Goal: Check status: Check status

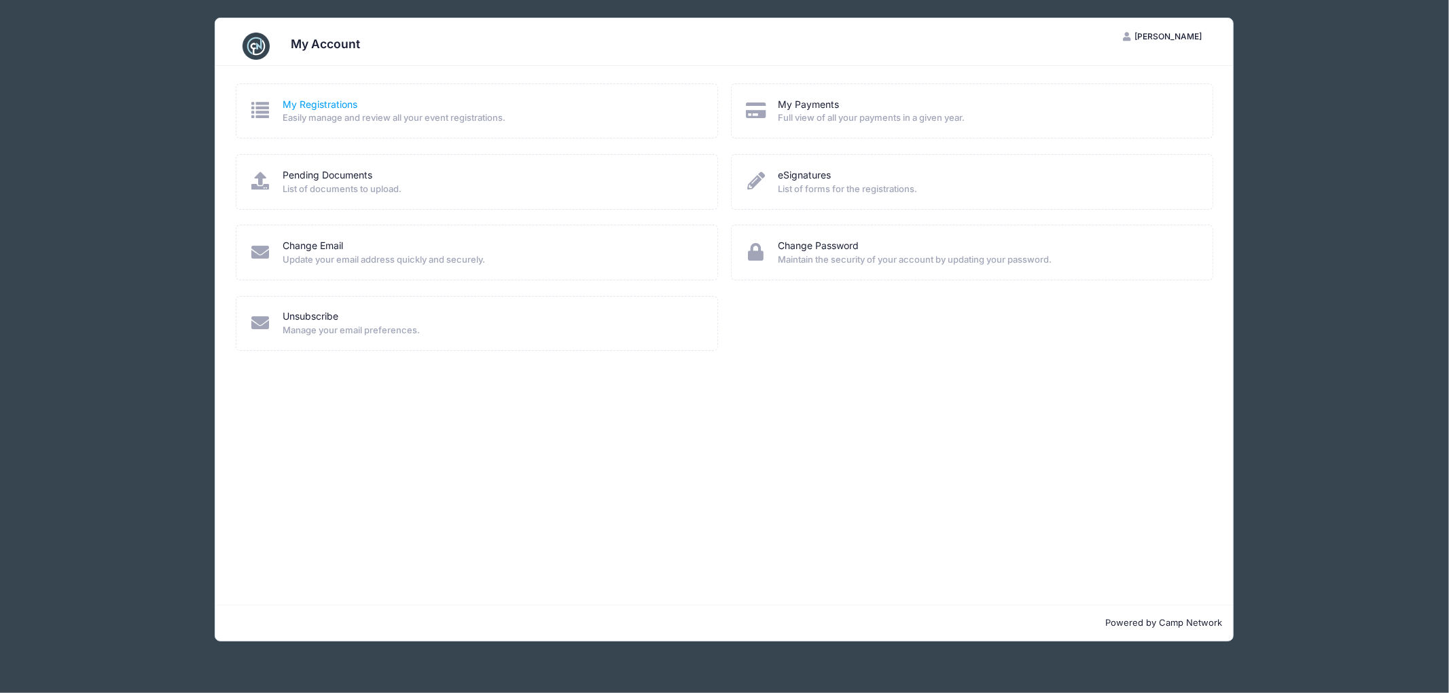
click at [333, 106] on link "My Registrations" at bounding box center [320, 105] width 75 height 14
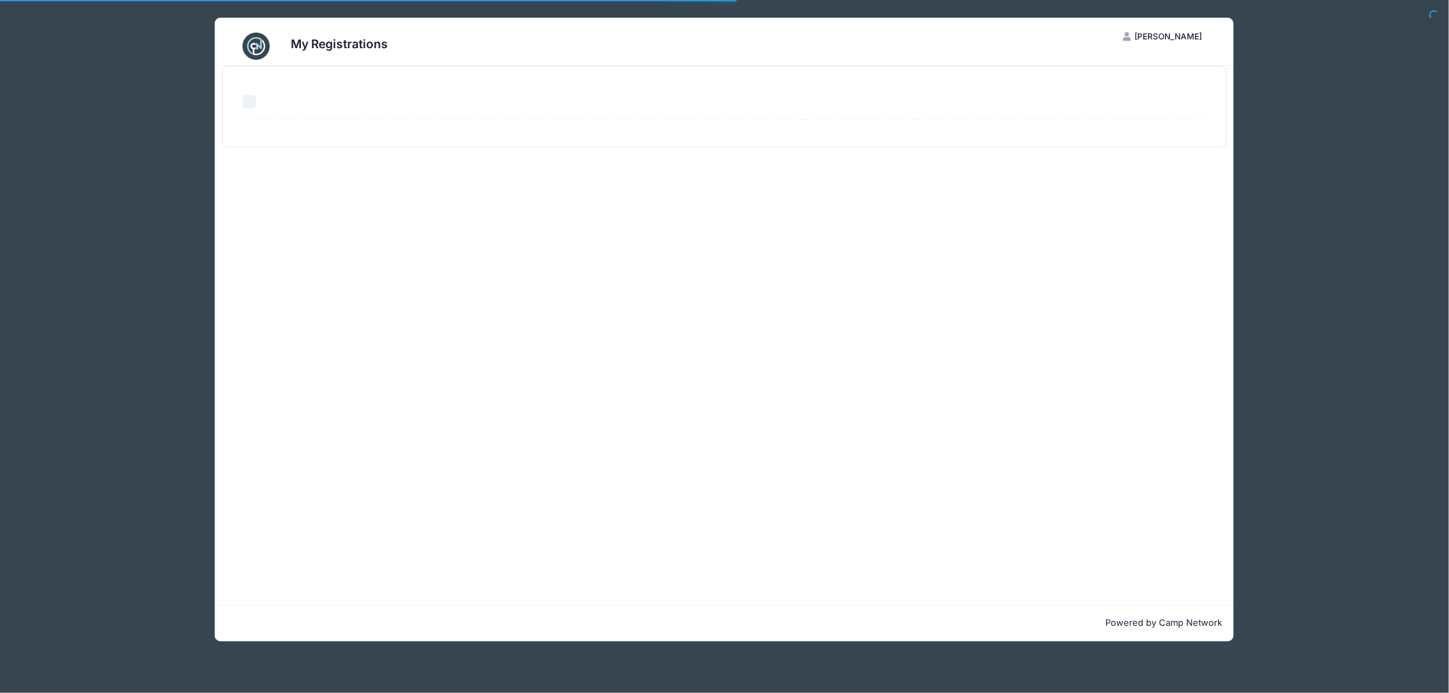
select select "50"
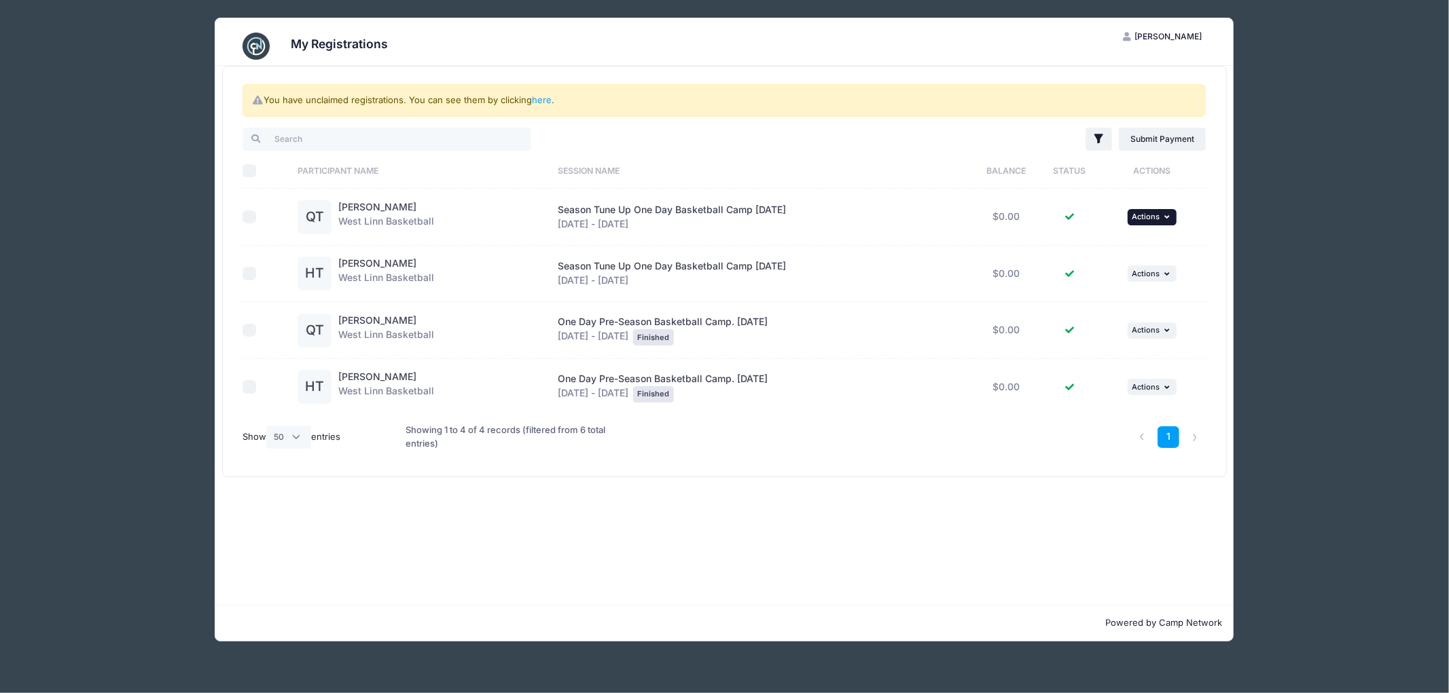
click at [1176, 219] on button "... Actions" at bounding box center [1151, 217] width 49 height 16
click at [1097, 246] on link "View Registration" at bounding box center [1109, 247] width 123 height 26
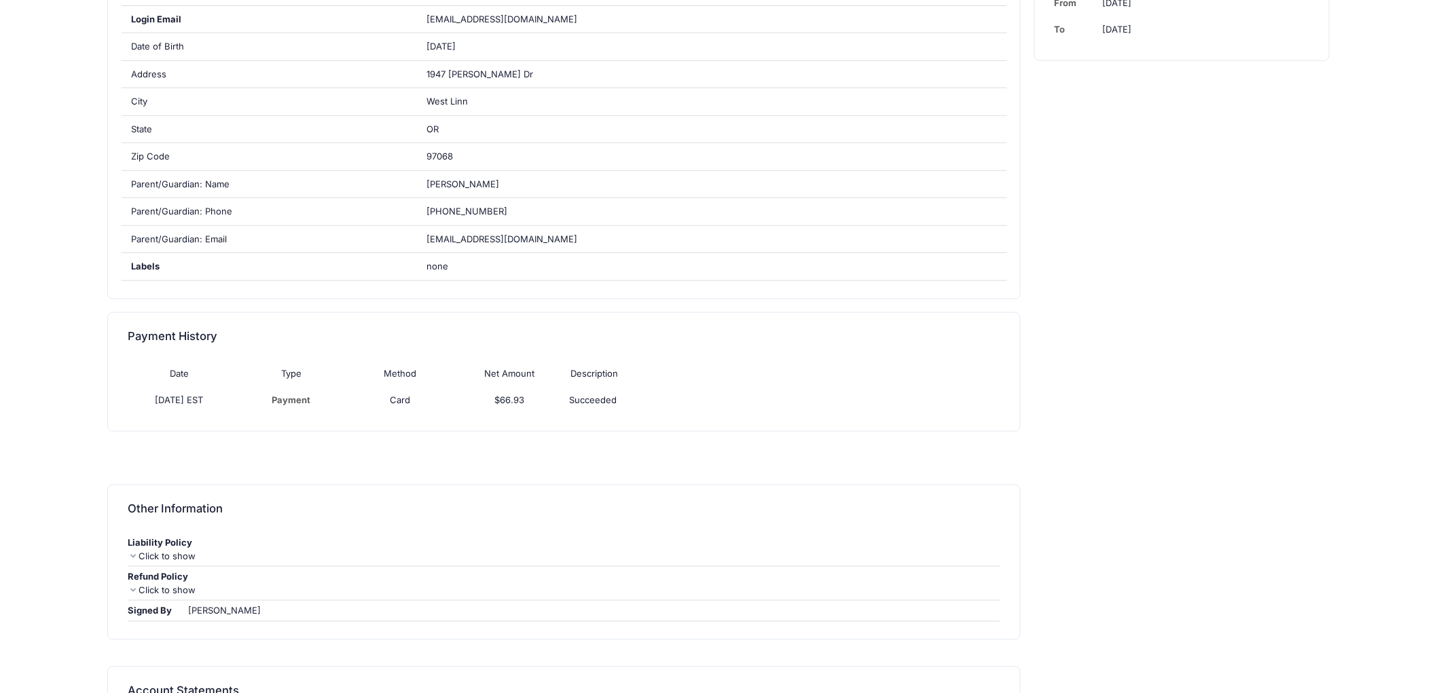
scroll to position [377, 0]
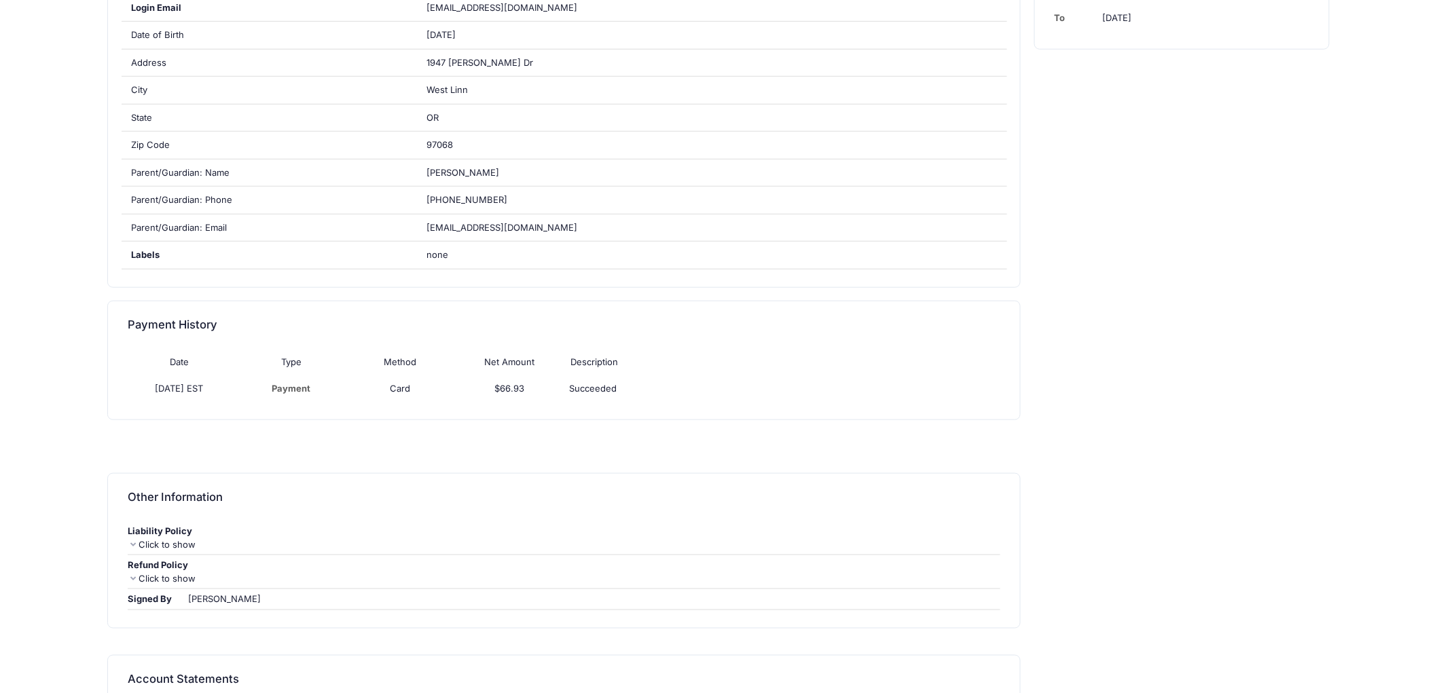
click at [131, 578] on icon at bounding box center [133, 579] width 11 height 9
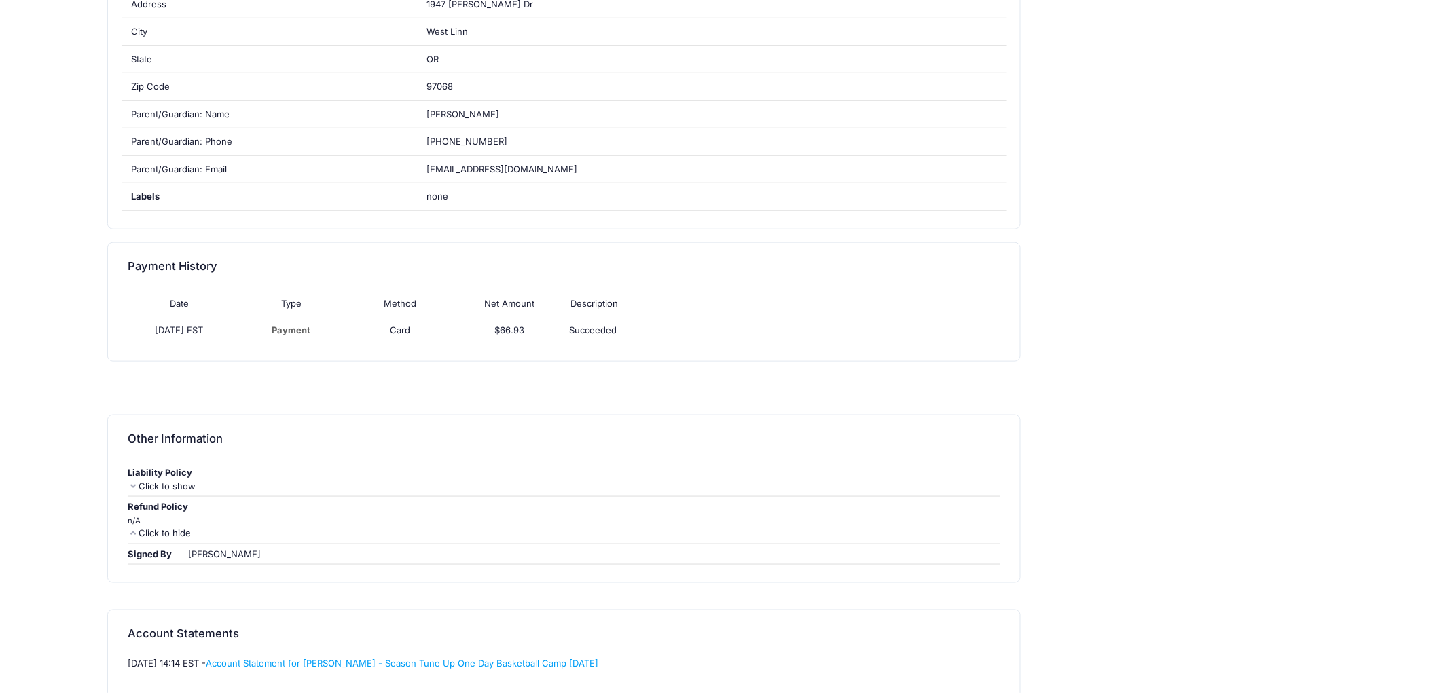
scroll to position [511, 0]
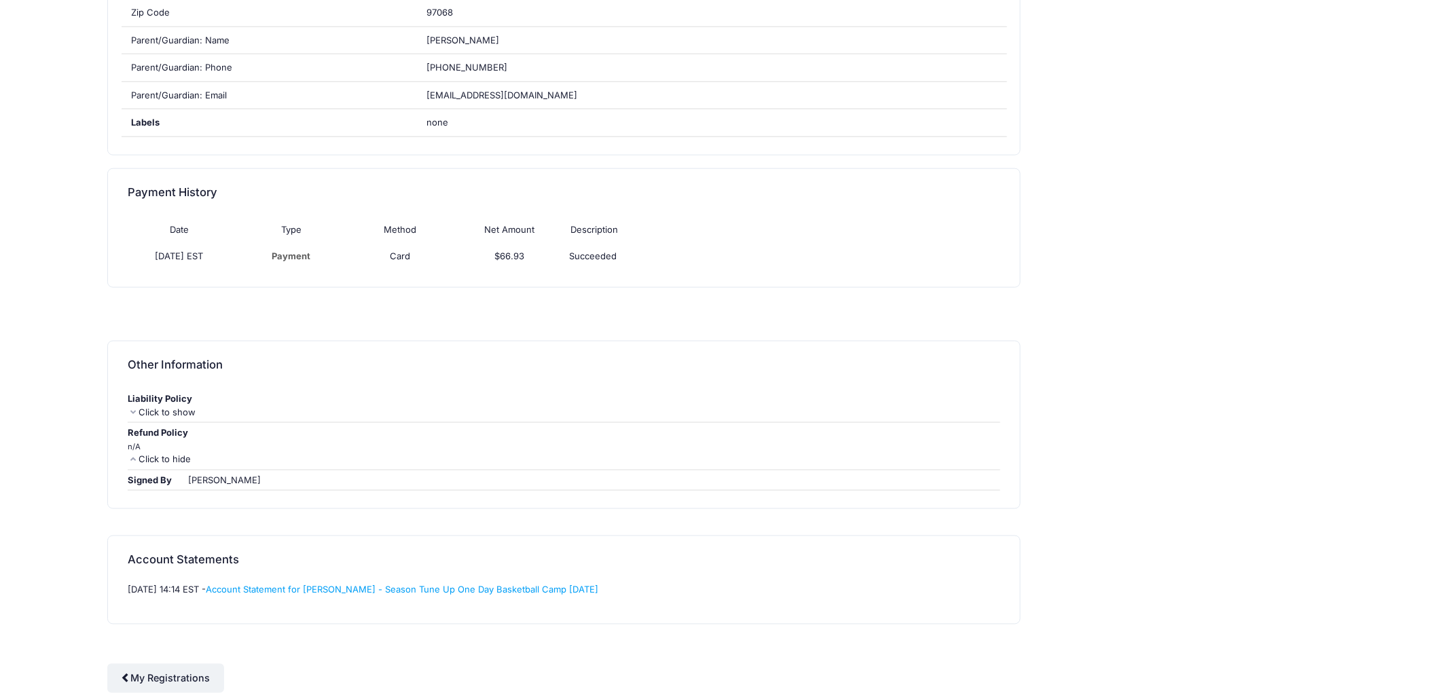
click at [134, 456] on icon at bounding box center [133, 459] width 11 height 9
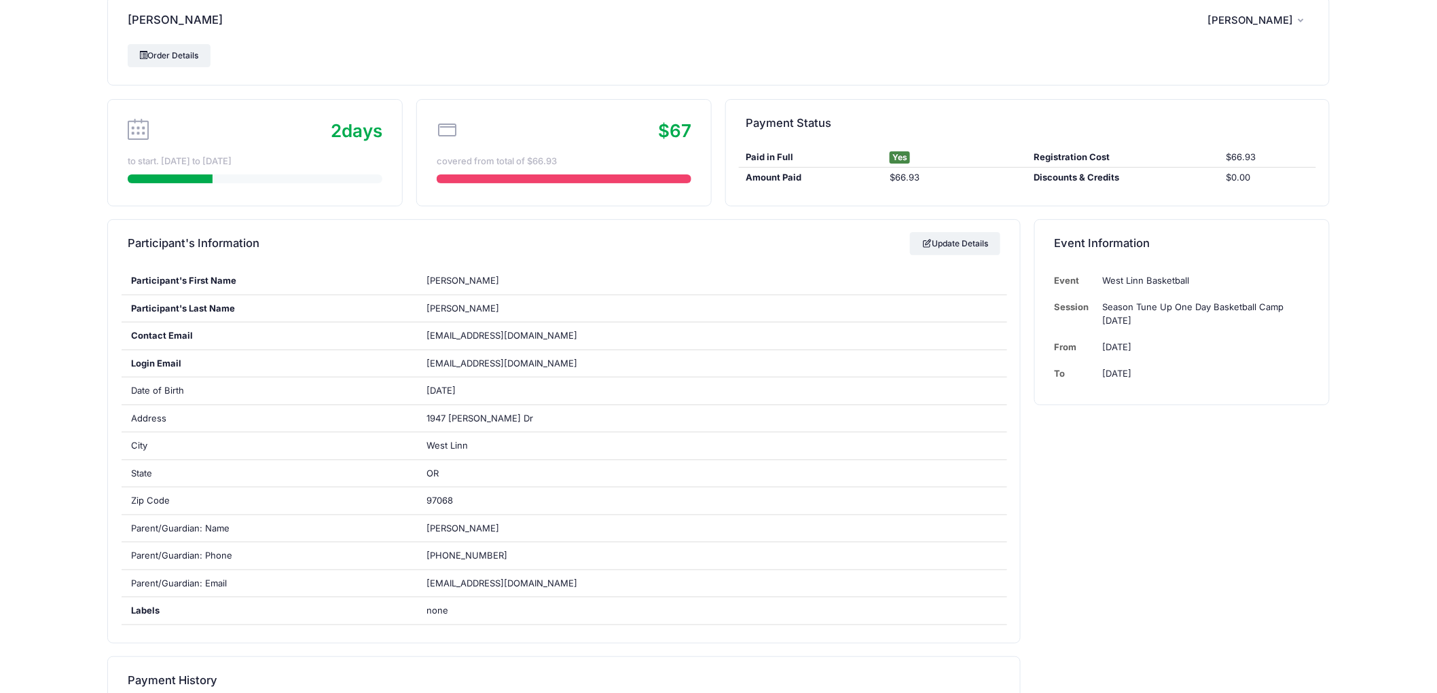
scroll to position [0, 0]
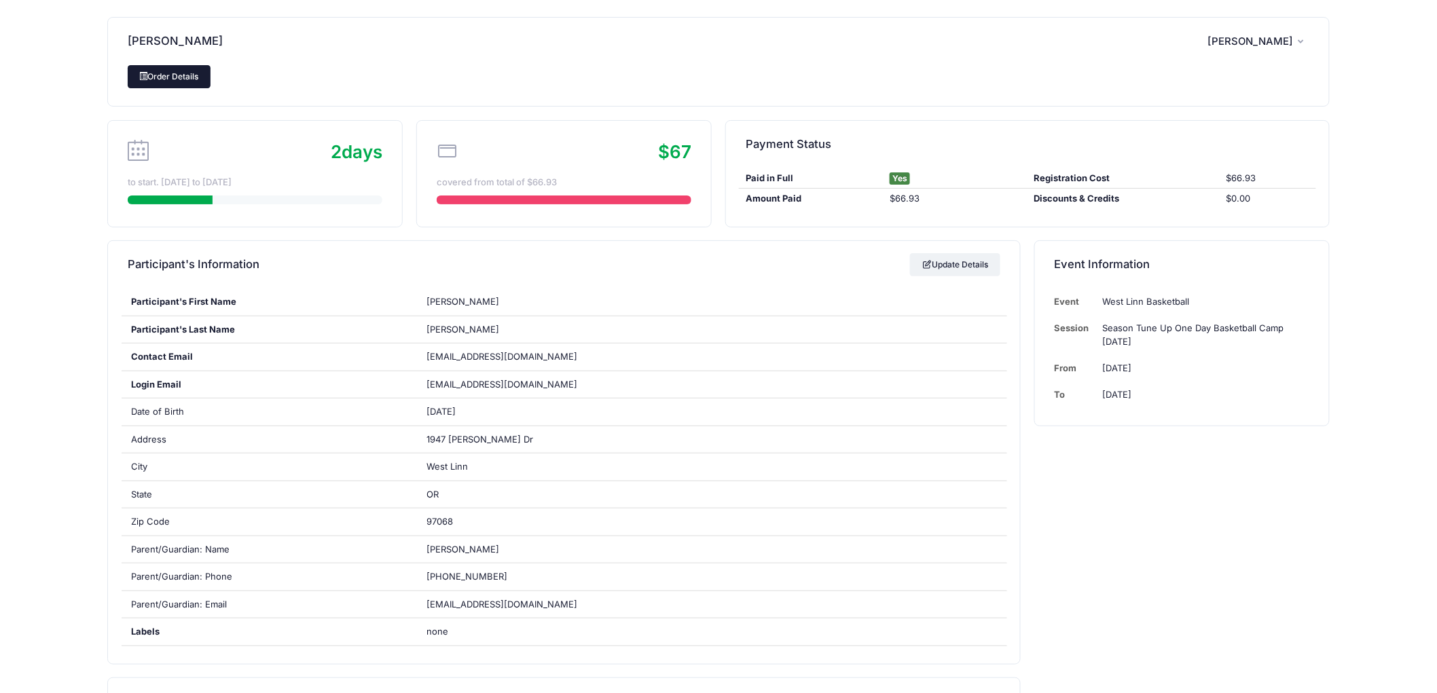
click at [185, 79] on link "Order Details" at bounding box center [169, 76] width 83 height 23
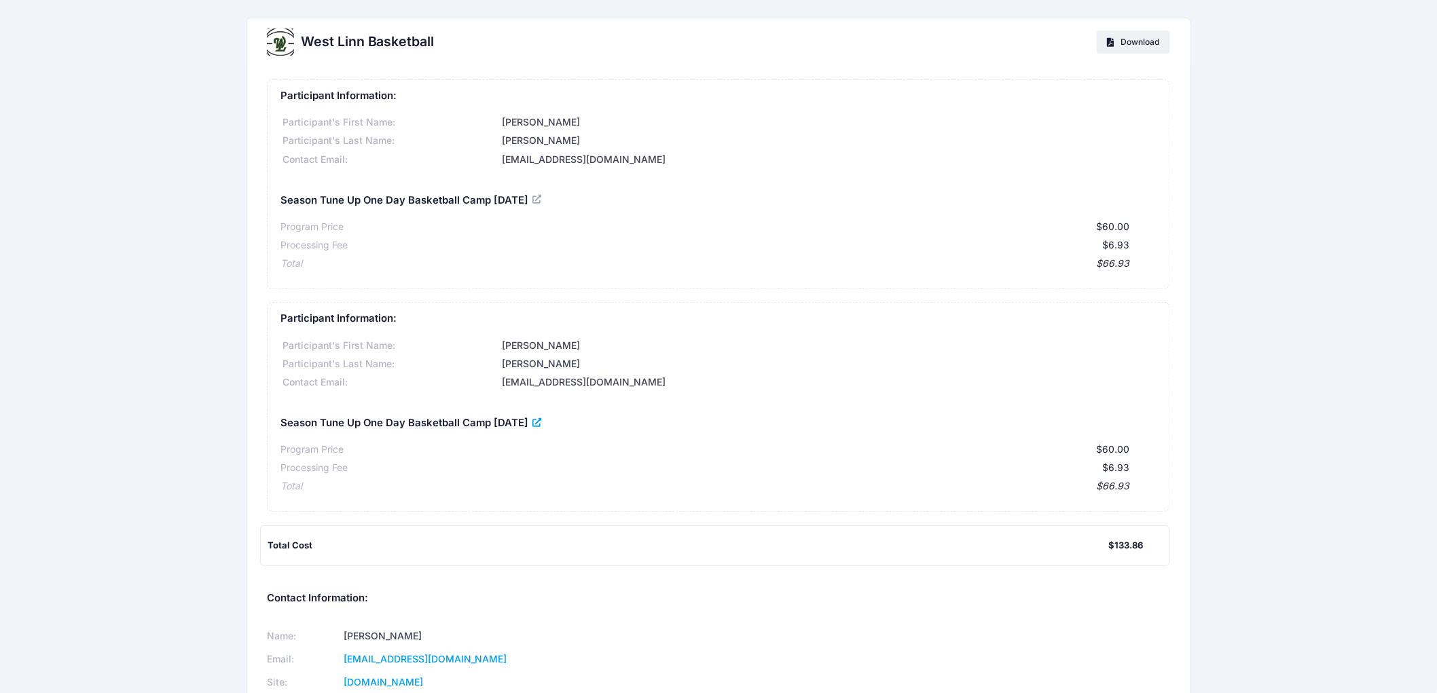
click at [544, 423] on icon at bounding box center [538, 423] width 11 height 0
